Goal: Transaction & Acquisition: Download file/media

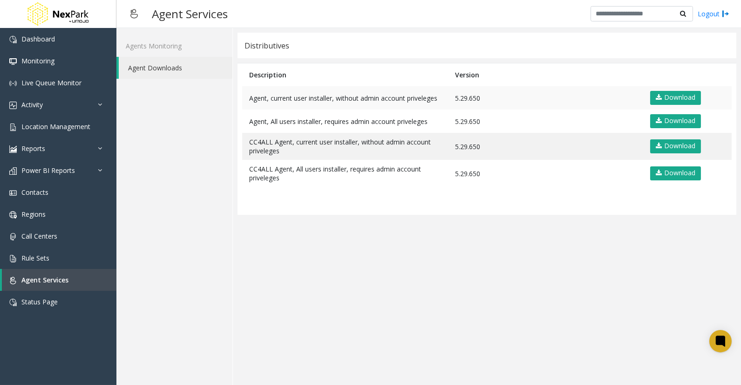
click at [466, 100] on td "5.29.650" at bounding box center [545, 97] width 194 height 23
click at [671, 98] on link "Download" at bounding box center [675, 98] width 51 height 14
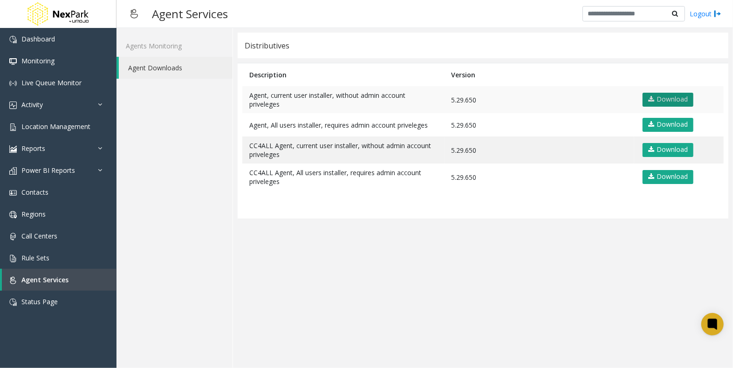
click at [671, 98] on link "Download" at bounding box center [667, 100] width 51 height 14
click at [462, 269] on app-distributives "Distributives Description Version Agent, current user installer, without admin …" at bounding box center [483, 198] width 490 height 331
